Goal: Navigation & Orientation: Find specific page/section

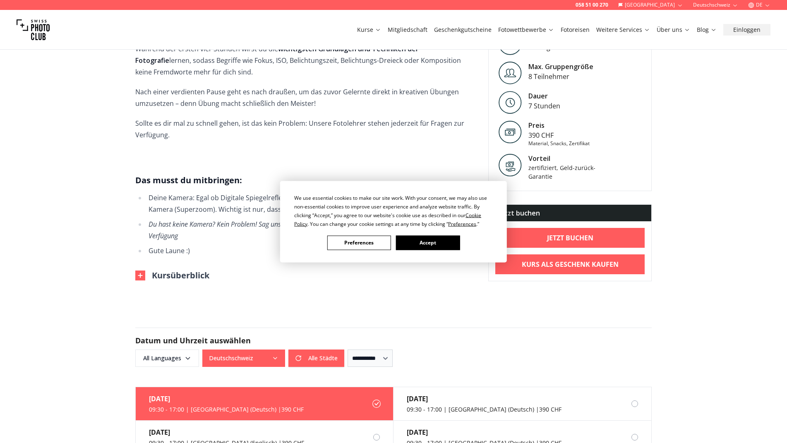
scroll to position [414, 0]
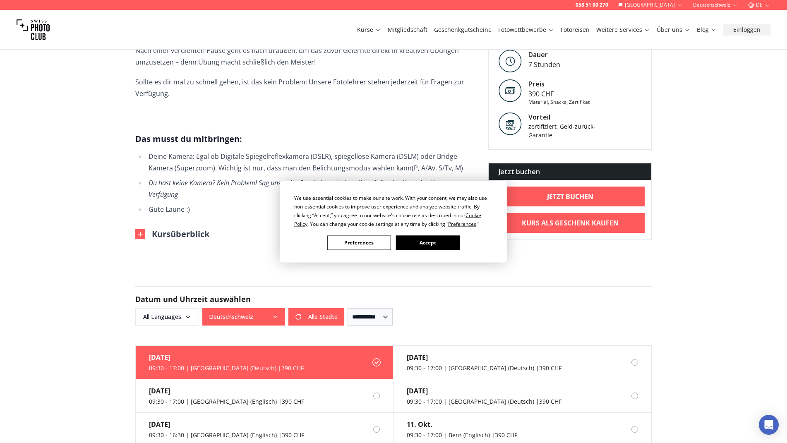
click at [491, 392] on div "We use essential cookies to make our site work. With your consent, we may also …" at bounding box center [393, 221] width 787 height 443
click at [444, 386] on div "We use essential cookies to make our site work. With your consent, we may also …" at bounding box center [393, 221] width 787 height 443
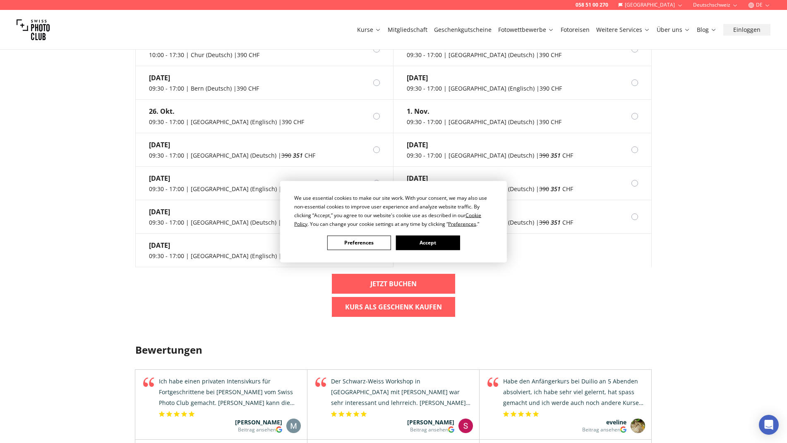
scroll to position [993, 0]
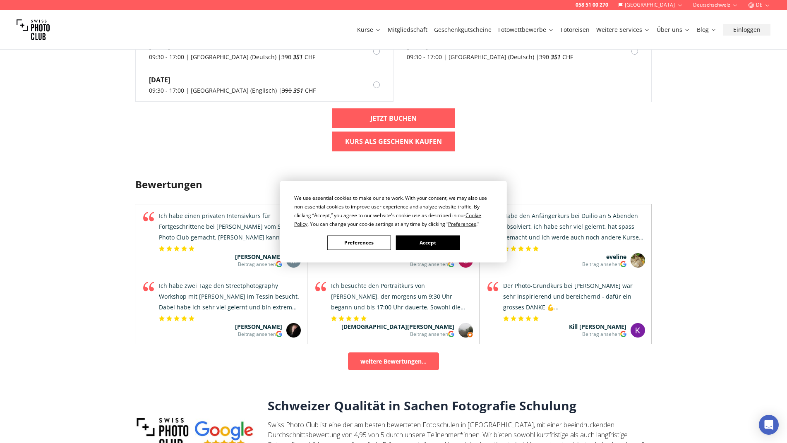
click at [414, 241] on button "Accept" at bounding box center [428, 242] width 64 height 14
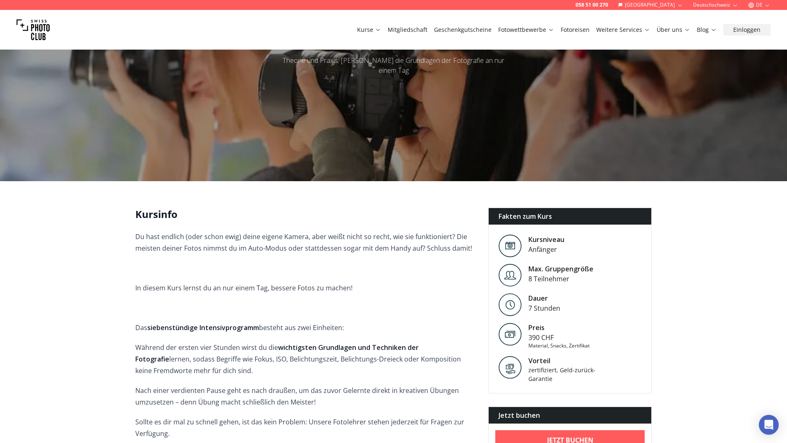
scroll to position [0, 0]
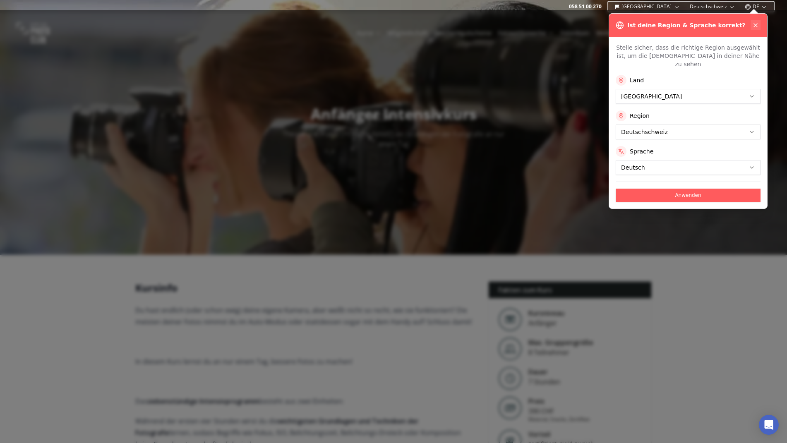
click at [757, 24] on icon at bounding box center [755, 25] width 7 height 7
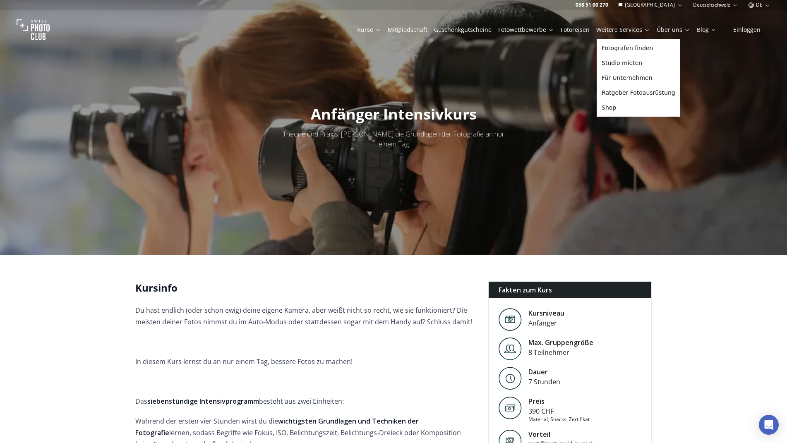
click at [625, 30] on link "Weitere Services" at bounding box center [623, 30] width 54 height 8
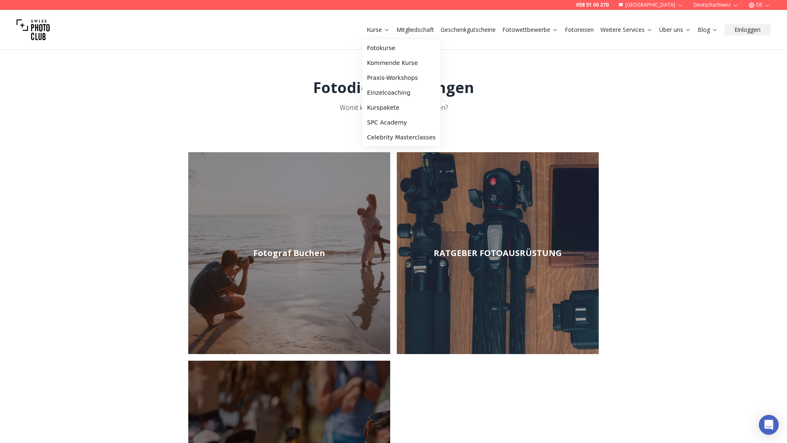
click at [376, 28] on link "Kurse" at bounding box center [377, 30] width 23 height 8
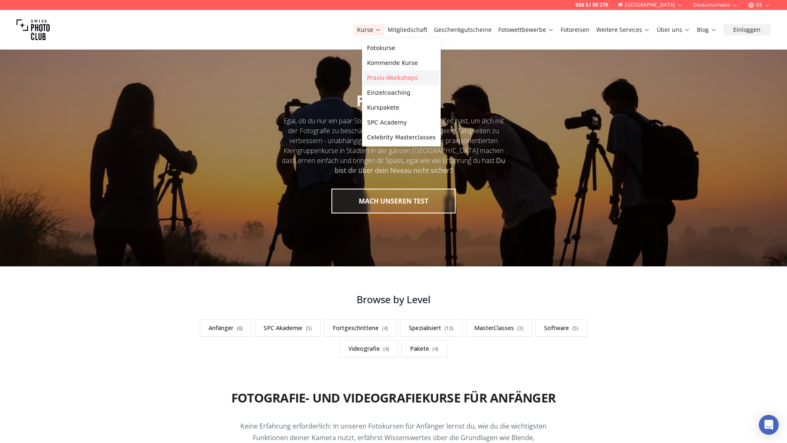
click at [385, 78] on link "Praxis-Workshops" at bounding box center [401, 77] width 75 height 15
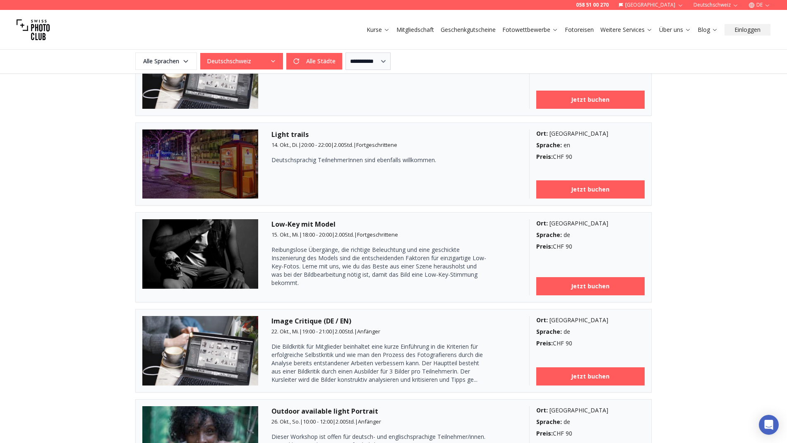
scroll to position [910, 0]
